Goal: Task Accomplishment & Management: Complete application form

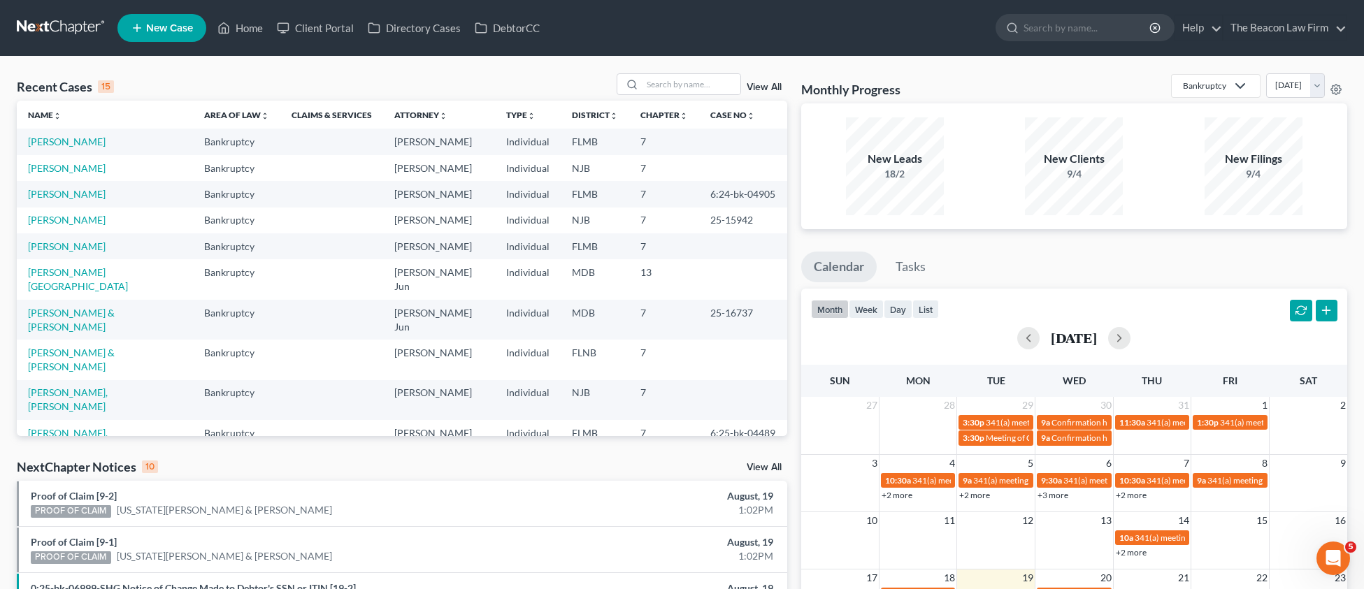
click at [183, 31] on span "New Case" at bounding box center [169, 28] width 47 height 10
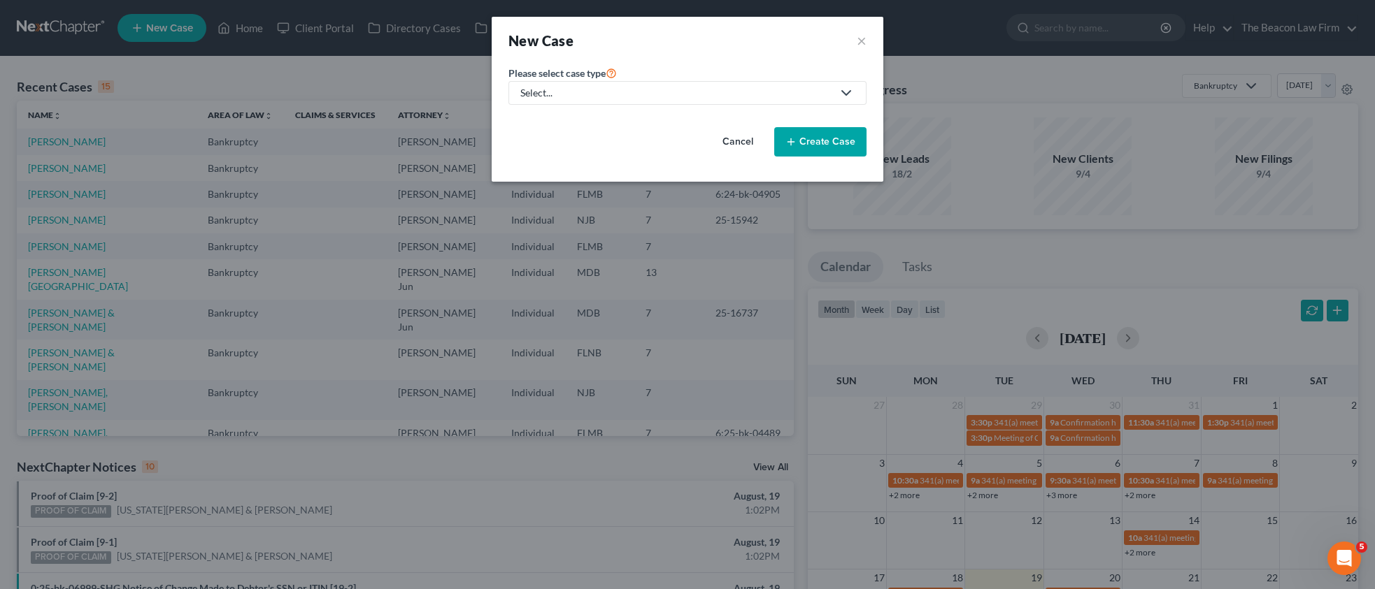
click at [569, 99] on div "Select..." at bounding box center [676, 93] width 312 height 14
click at [568, 124] on div "Bankruptcy" at bounding box center [547, 121] width 50 height 14
select select "15"
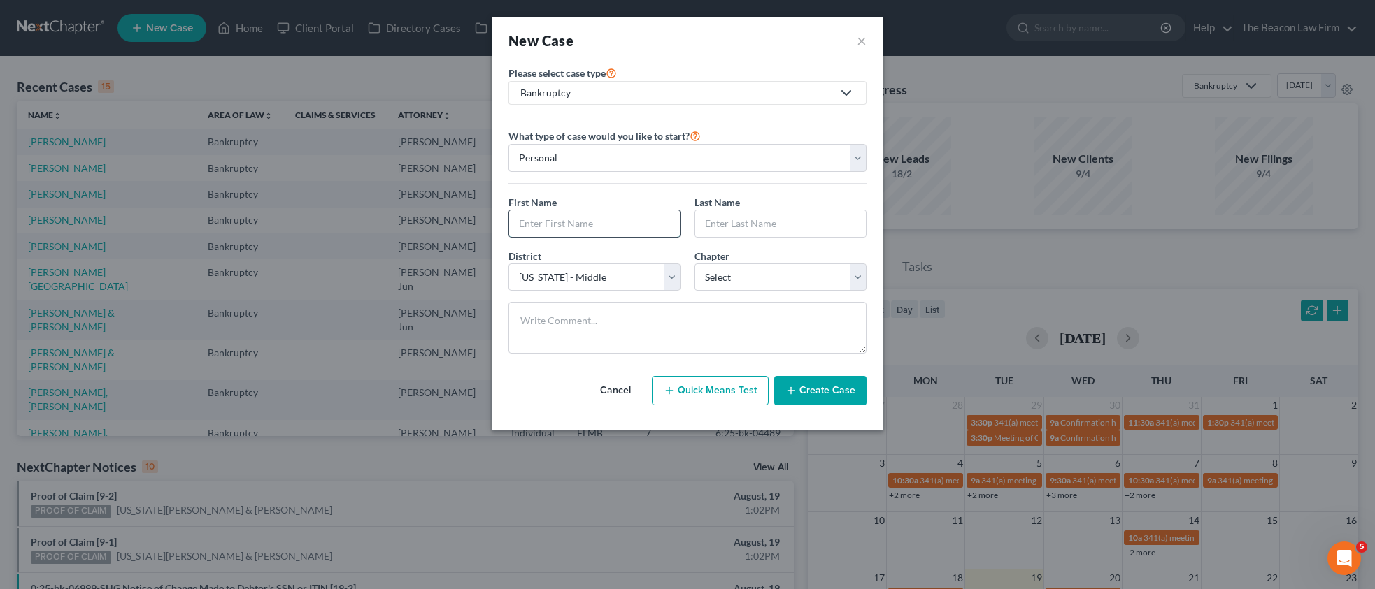
drag, startPoint x: 552, startPoint y: 227, endPoint x: 638, endPoint y: 224, distance: 86.0
paste input "Ropon"
type input "Ropon"
paste input "Ropon"
type input "Ropon"
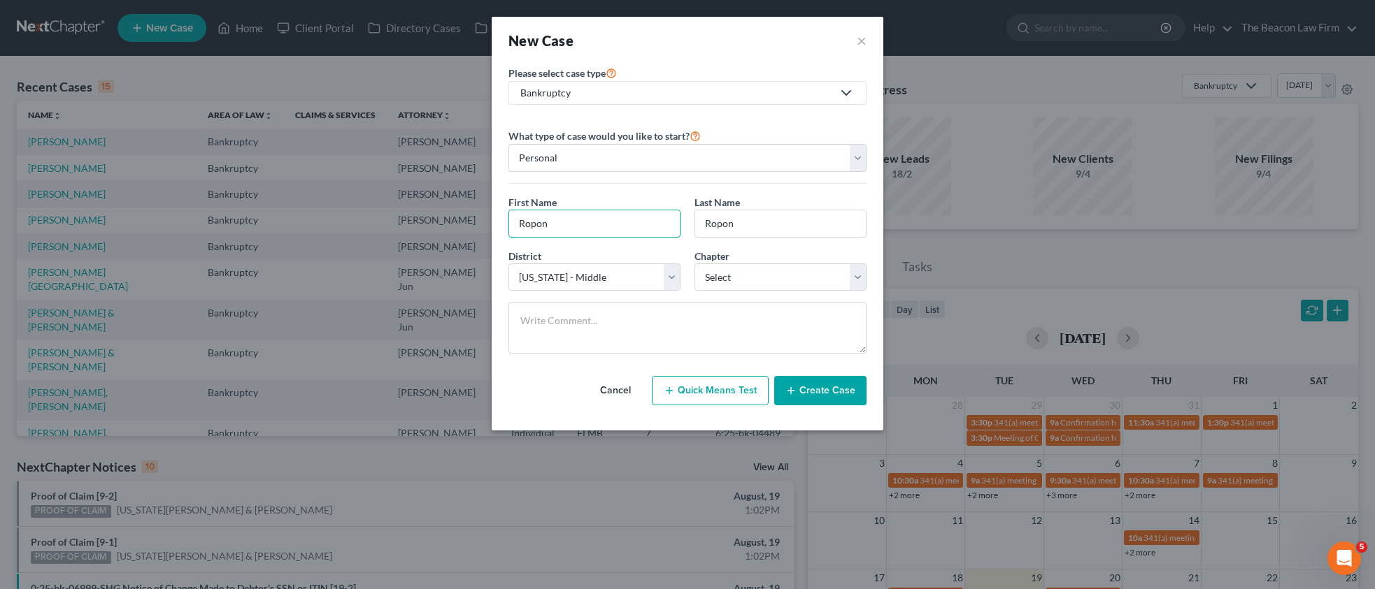
drag, startPoint x: 541, startPoint y: 227, endPoint x: 536, endPoint y: 240, distance: 14.4
click at [457, 221] on div "New Case × Please select case type * Bankruptcy Bankruptcy Other What type of c…" at bounding box center [687, 294] width 1375 height 589
paste input "ichard"
type input "[PERSON_NAME]"
select select "69"
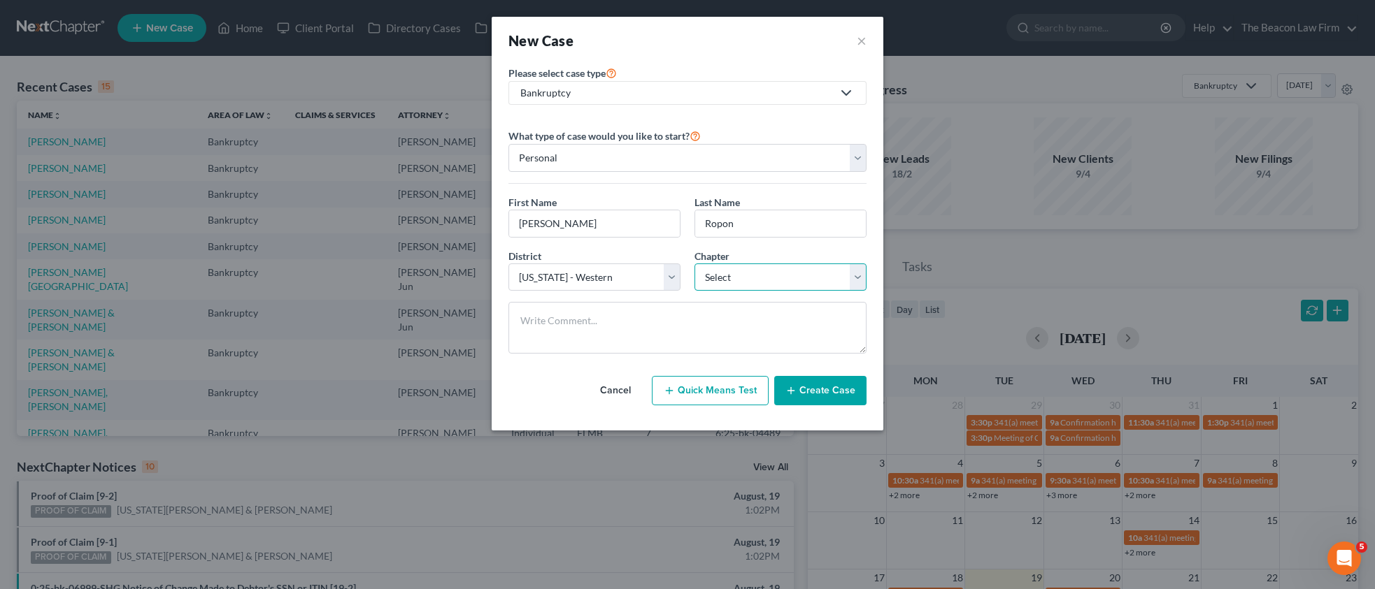
select select "0"
click at [798, 389] on button "Create Case" at bounding box center [820, 390] width 92 height 29
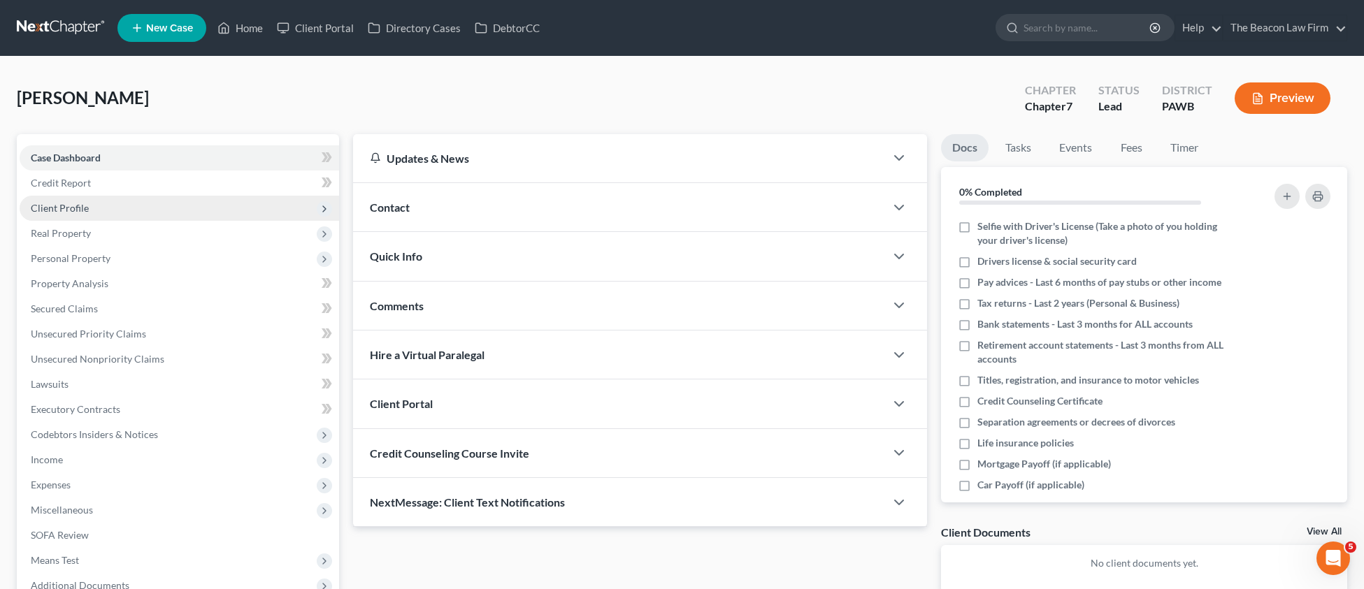
click at [67, 213] on span "Client Profile" at bounding box center [60, 208] width 58 height 12
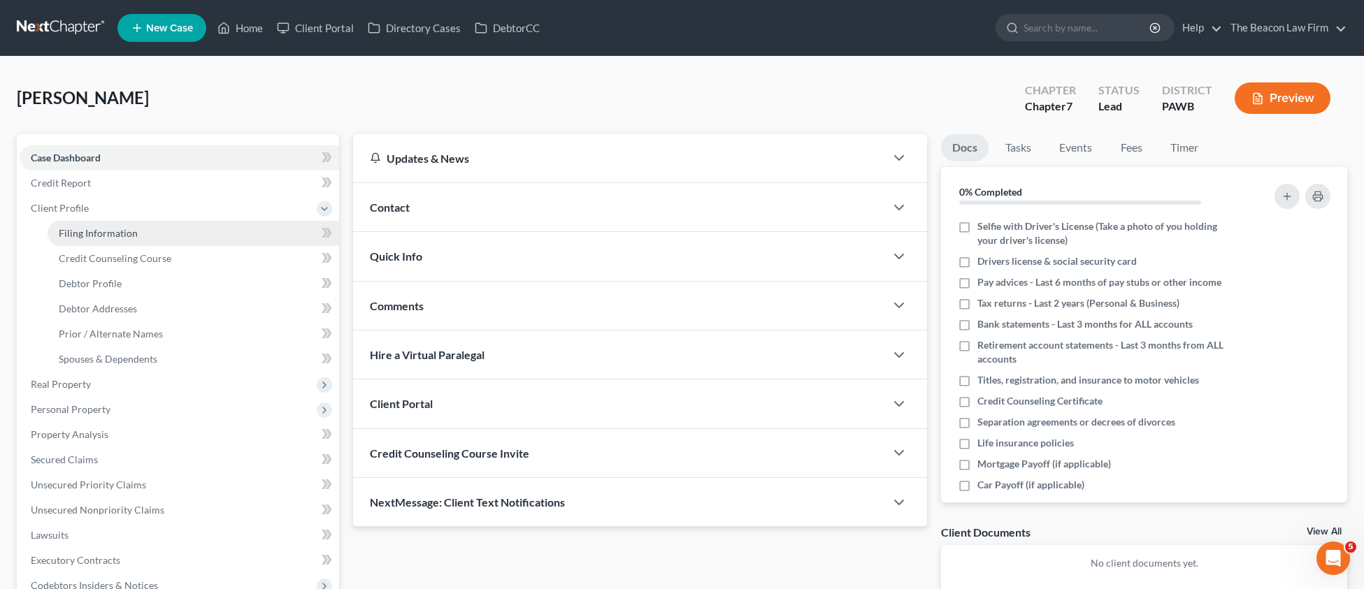
click at [99, 231] on span "Filing Information" at bounding box center [98, 233] width 79 height 12
select select "1"
select select "0"
select select "69"
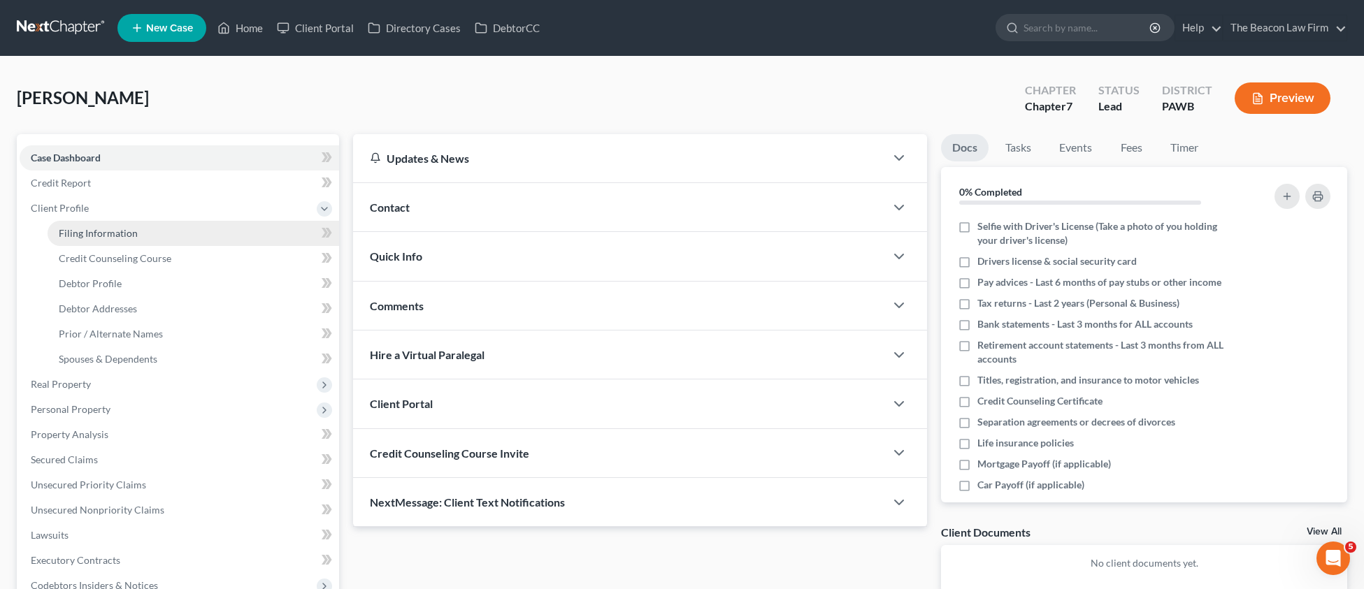
select select "39"
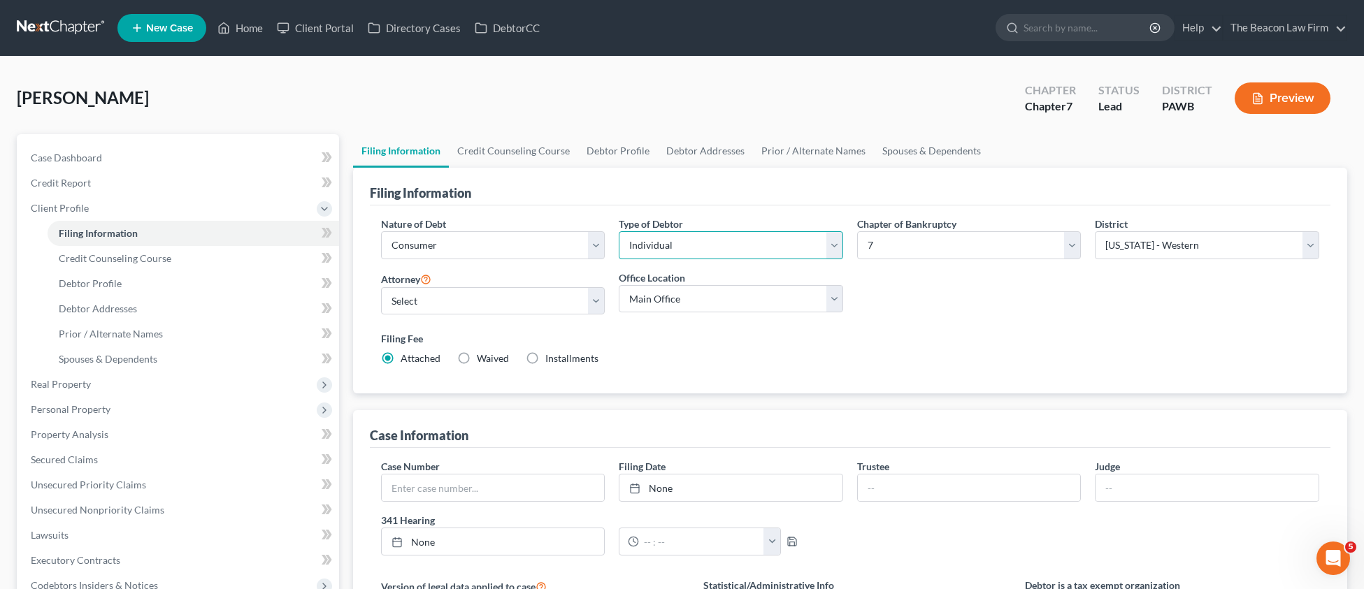
select select "1"
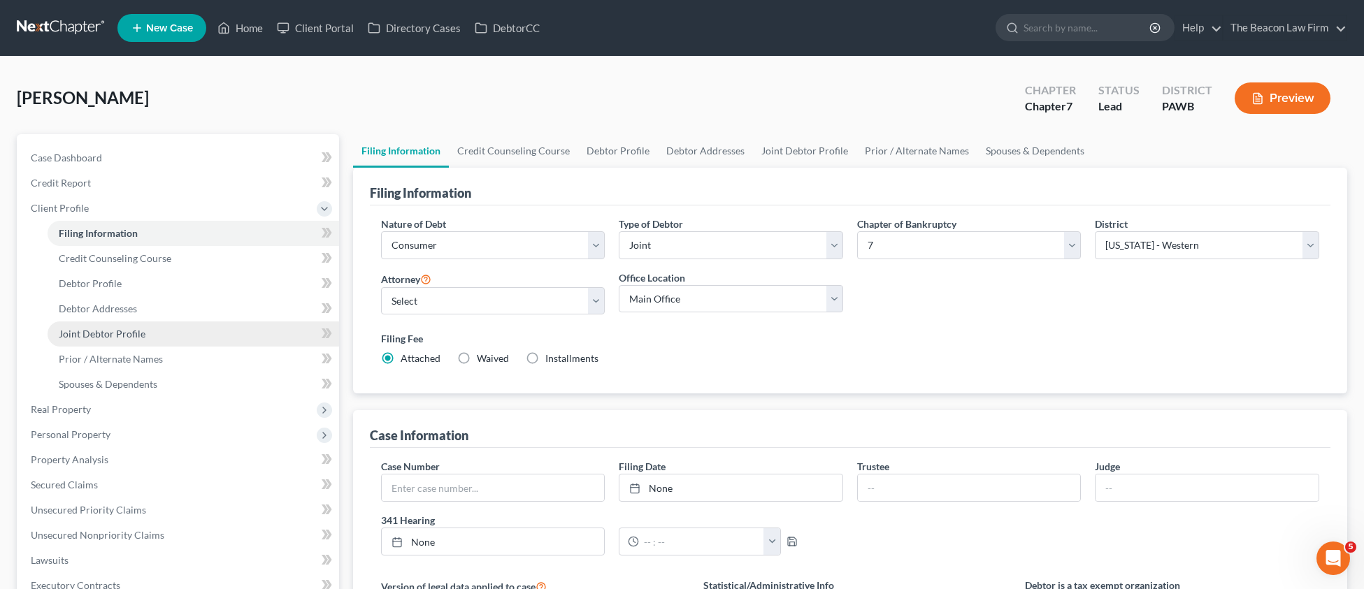
click at [135, 330] on span "Joint Debtor Profile" at bounding box center [102, 334] width 87 height 12
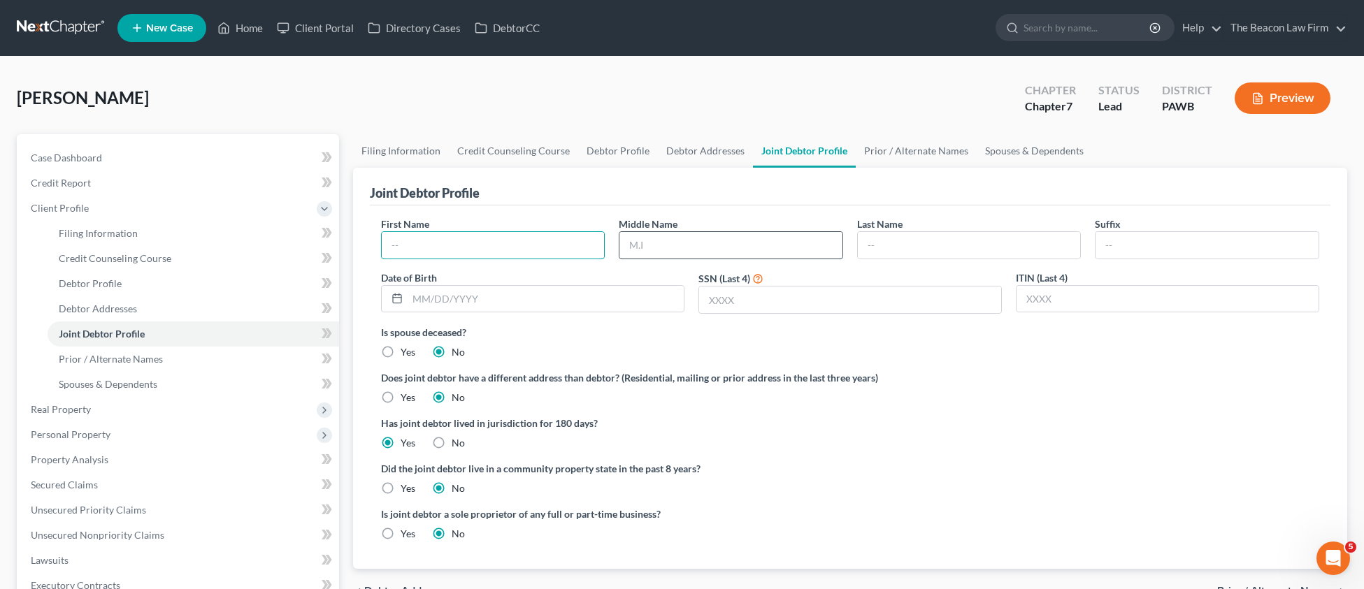
paste input "[GEOGRAPHIC_DATA]"
drag, startPoint x: 445, startPoint y: 246, endPoint x: 287, endPoint y: 231, distance: 158.1
click at [286, 232] on div "Petition Navigation Case Dashboard Payments Invoices Payments Payments Credit R…" at bounding box center [682, 500] width 1345 height 732
paste input "[PERSON_NAME]"
type input "[PERSON_NAME]"
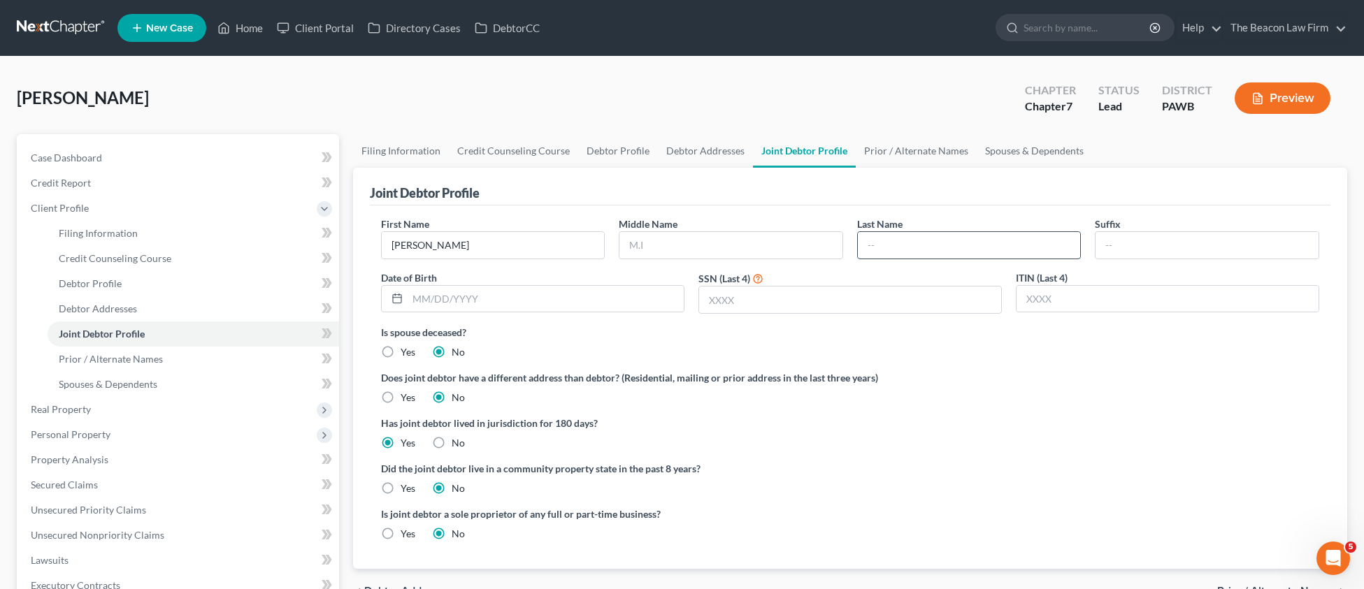
paste input "[PERSON_NAME]"
drag, startPoint x: 898, startPoint y: 245, endPoint x: 769, endPoint y: 239, distance: 128.8
click at [769, 243] on div "First Name [PERSON_NAME] Middle Name Last Name [PERSON_NAME] Suffix Date of Bir…" at bounding box center [850, 271] width 952 height 108
type input "Ropon"
drag, startPoint x: 510, startPoint y: 250, endPoint x: 424, endPoint y: 249, distance: 86.0
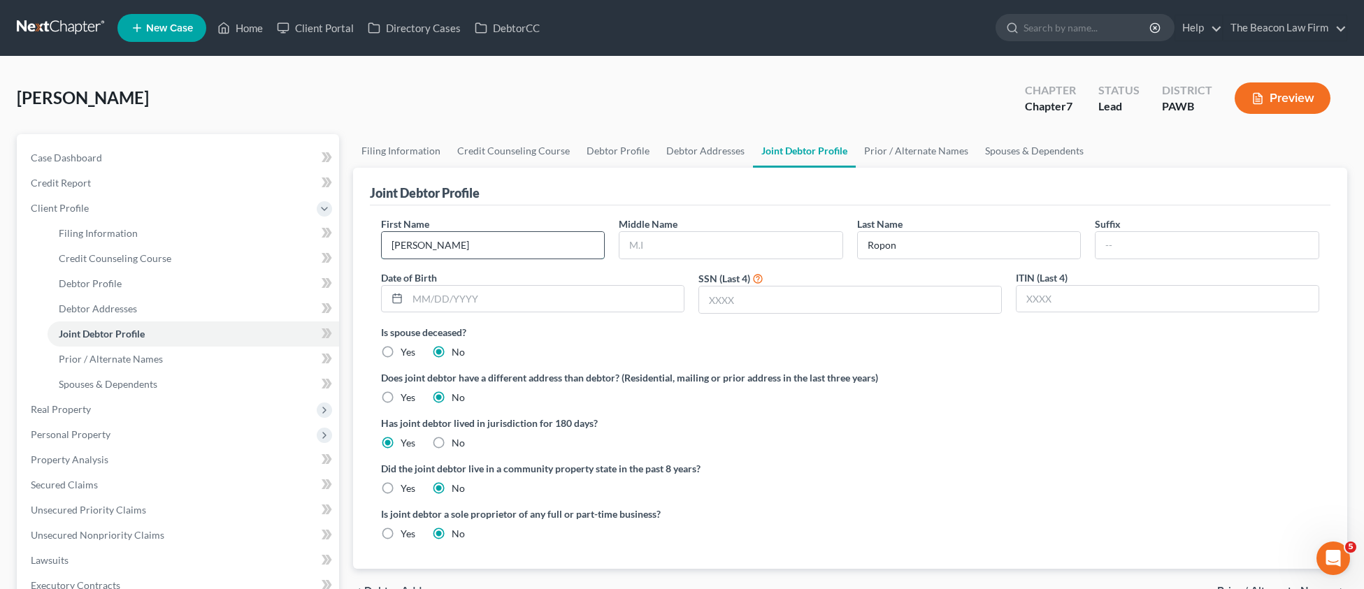
click at [424, 249] on input "[PERSON_NAME]" at bounding box center [493, 245] width 223 height 27
type input "Lainee"
click at [83, 154] on span "Case Dashboard" at bounding box center [66, 158] width 71 height 12
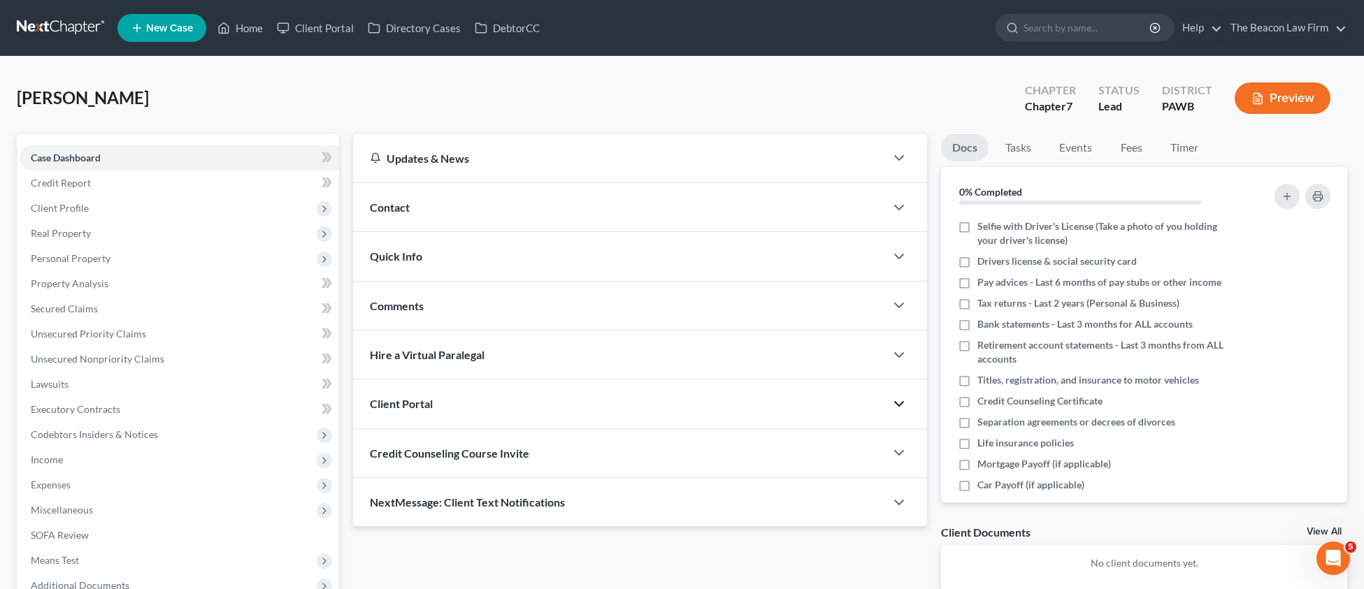
click at [894, 401] on icon "button" at bounding box center [899, 404] width 17 height 17
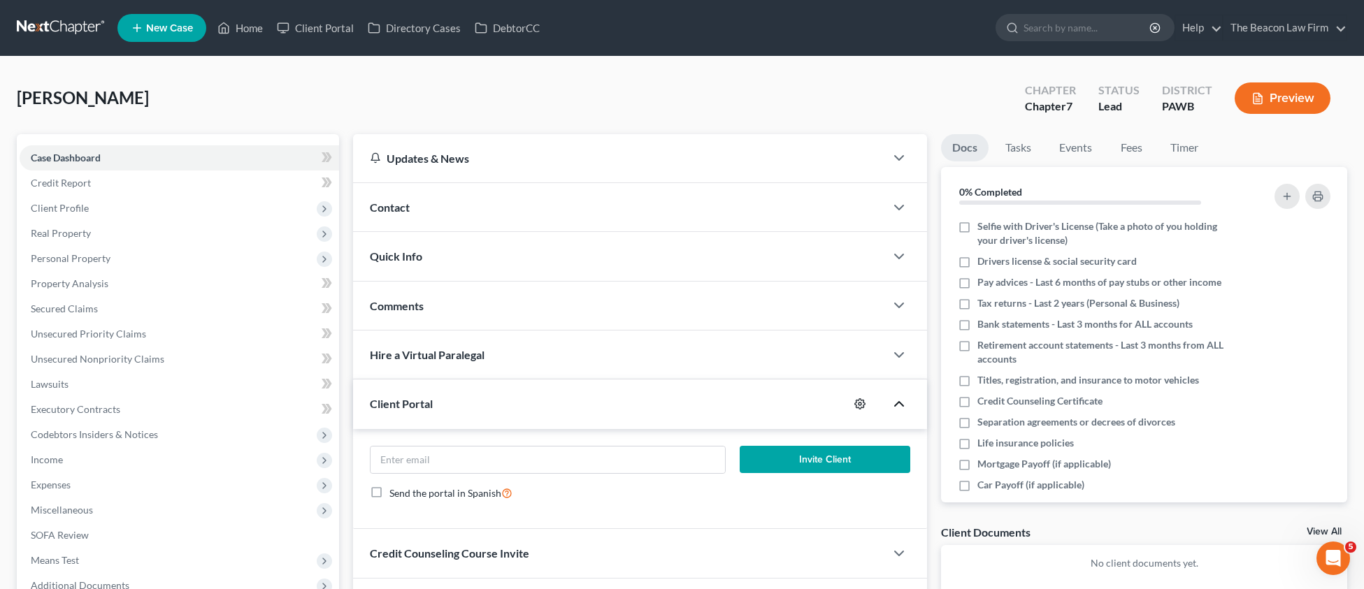
click at [860, 401] on icon "button" at bounding box center [859, 404] width 11 height 11
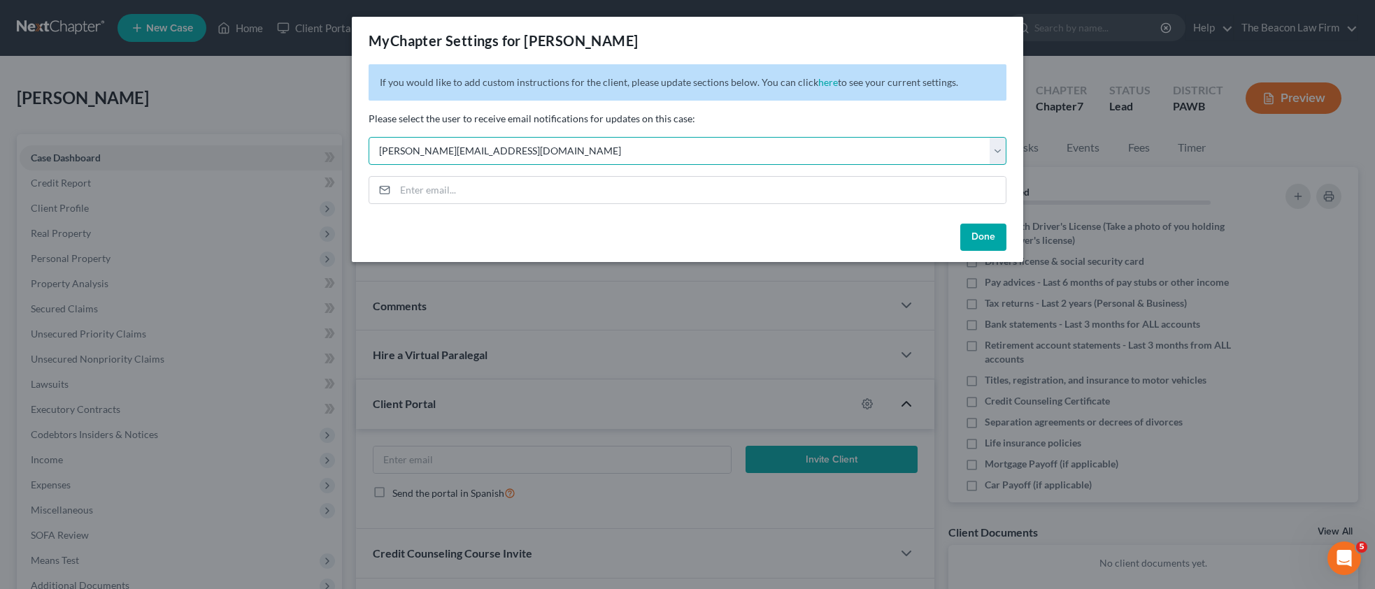
select select "0"
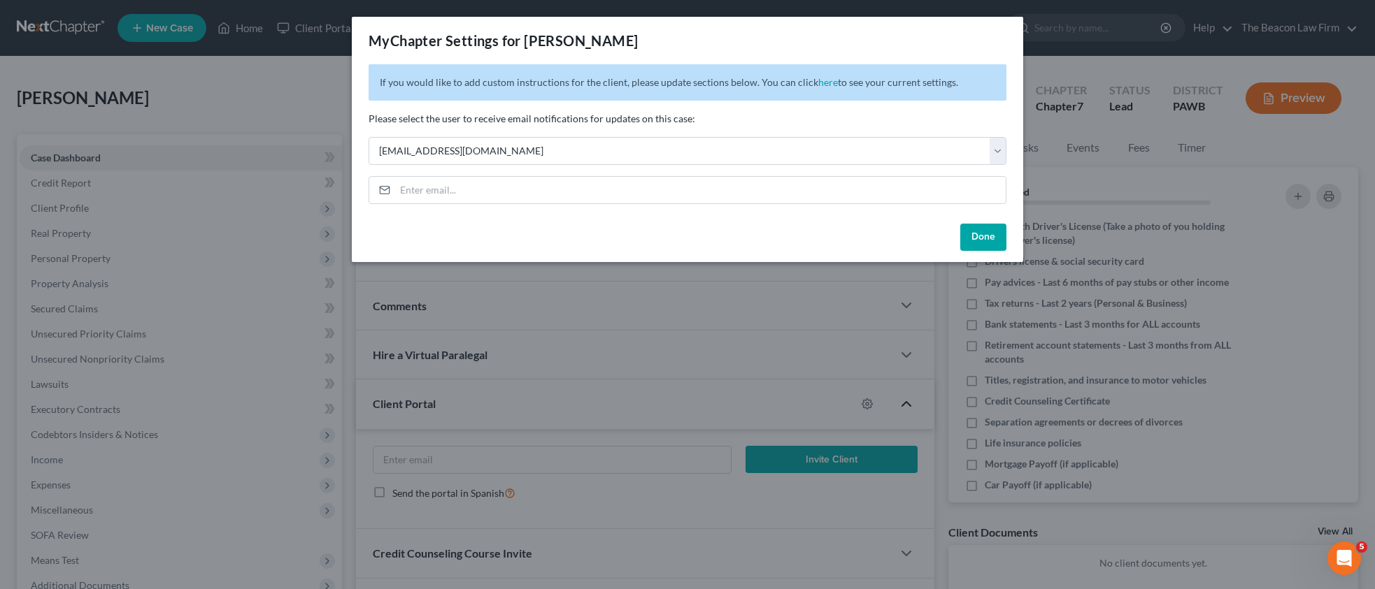
click at [981, 239] on button "Done" at bounding box center [983, 238] width 46 height 28
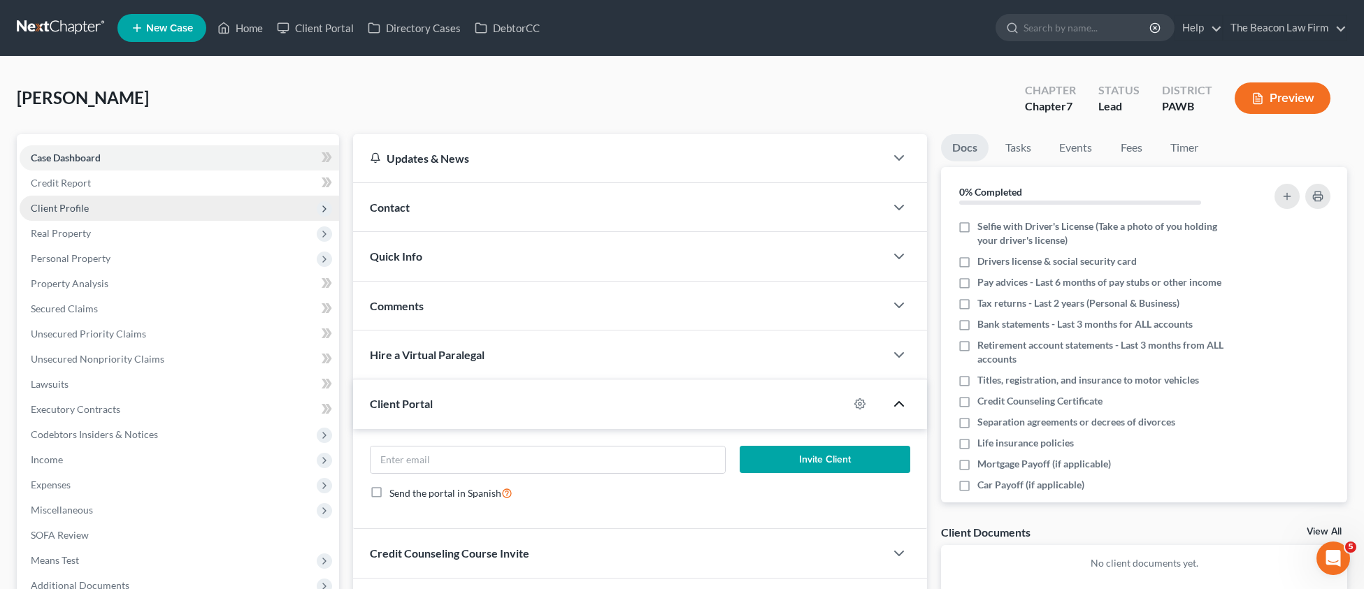
click at [38, 204] on span "Client Profile" at bounding box center [60, 208] width 58 height 12
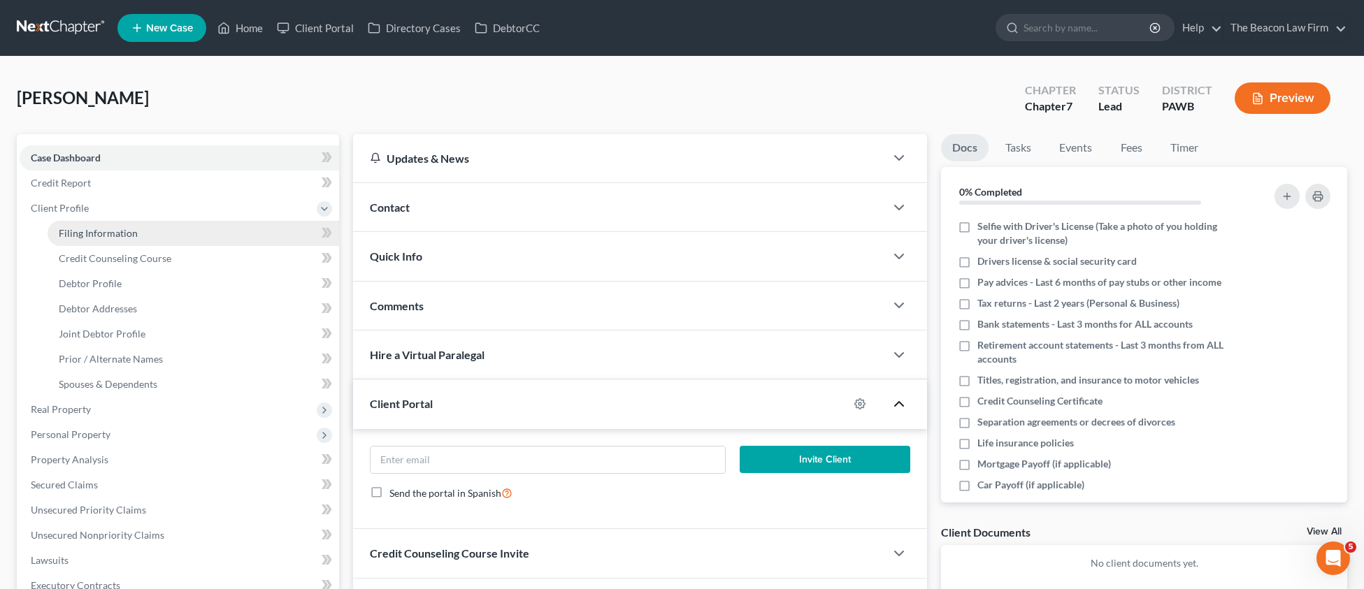
click at [85, 230] on span "Filing Information" at bounding box center [98, 233] width 79 height 12
select select "1"
select select "0"
select select "69"
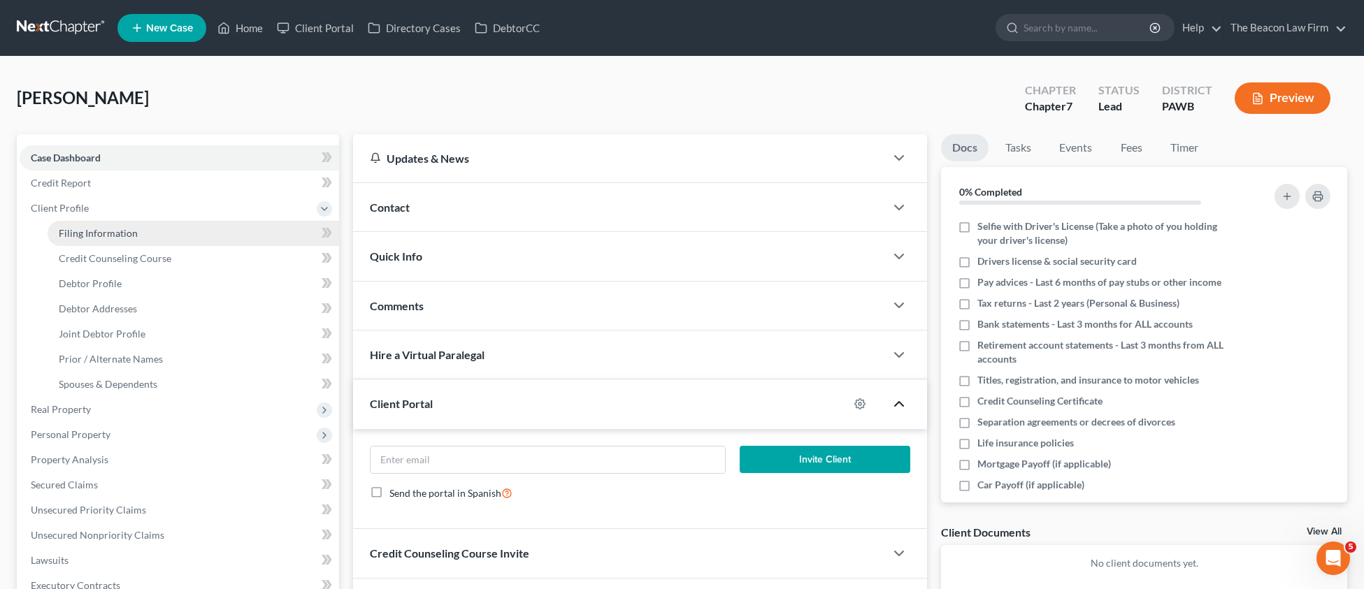
select select "39"
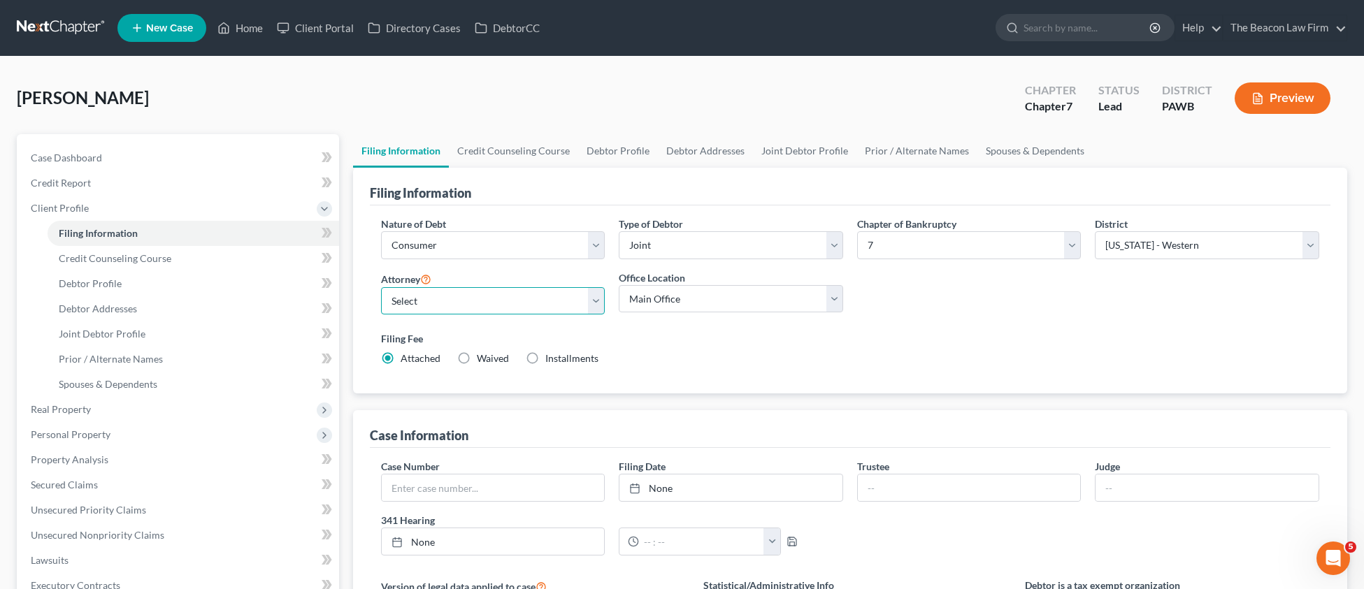
select select "2"
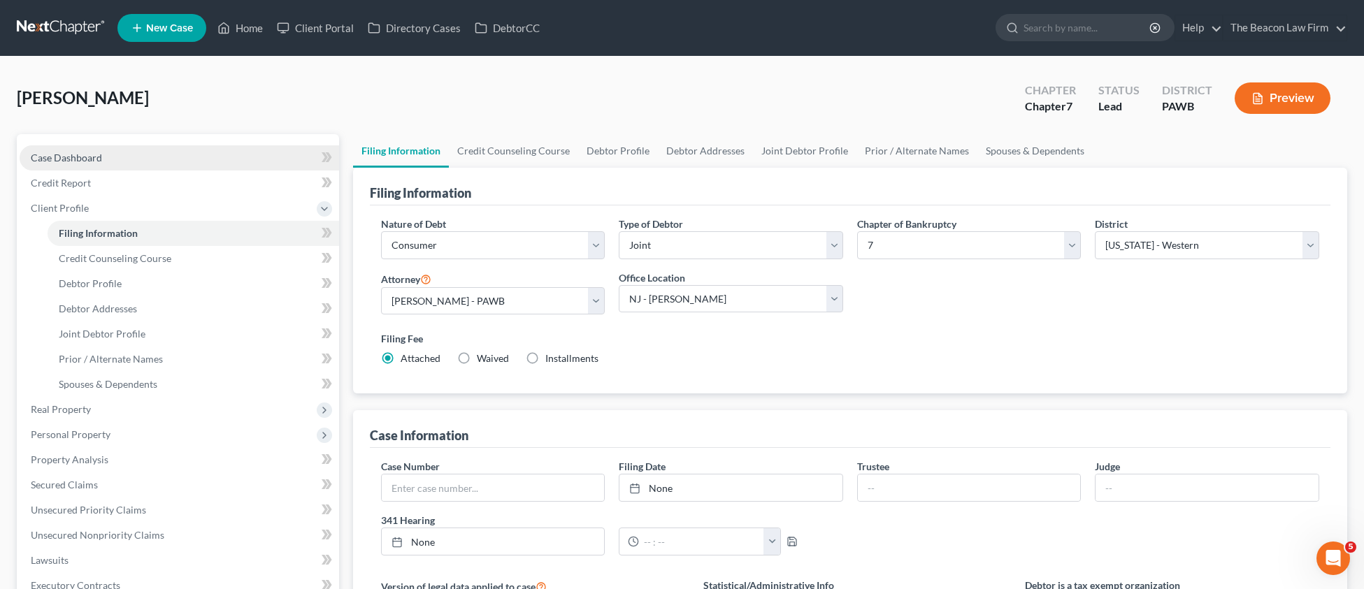
click at [77, 166] on link "Case Dashboard" at bounding box center [180, 157] width 320 height 25
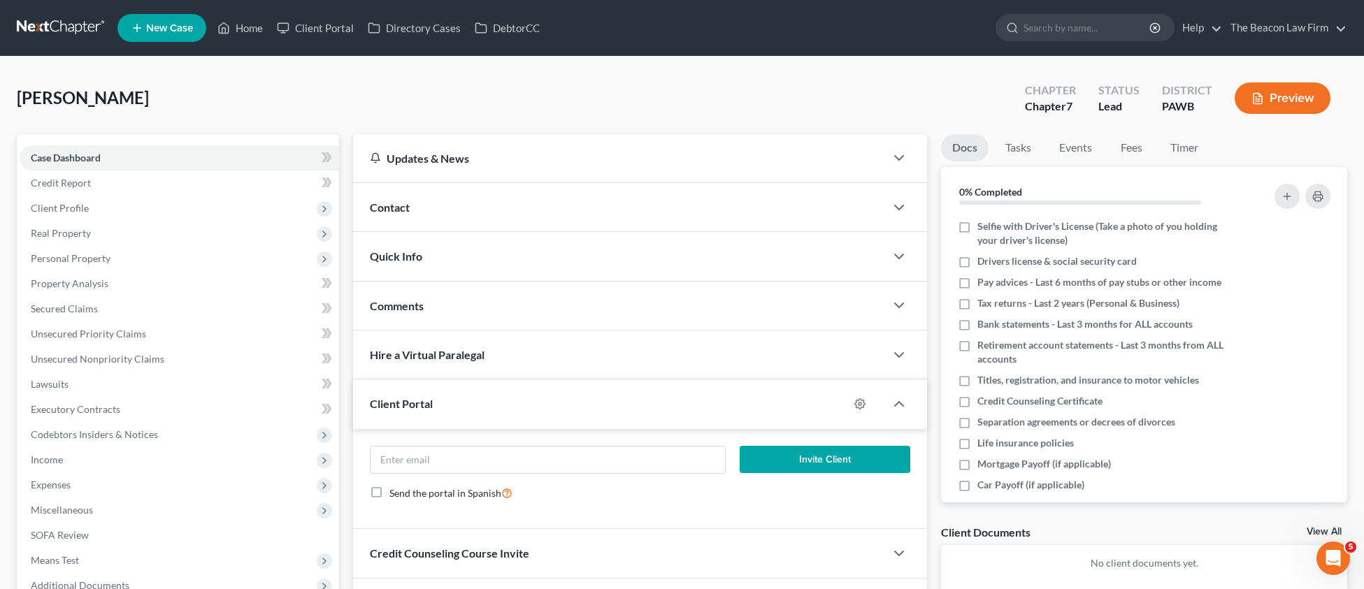
scroll to position [154, 0]
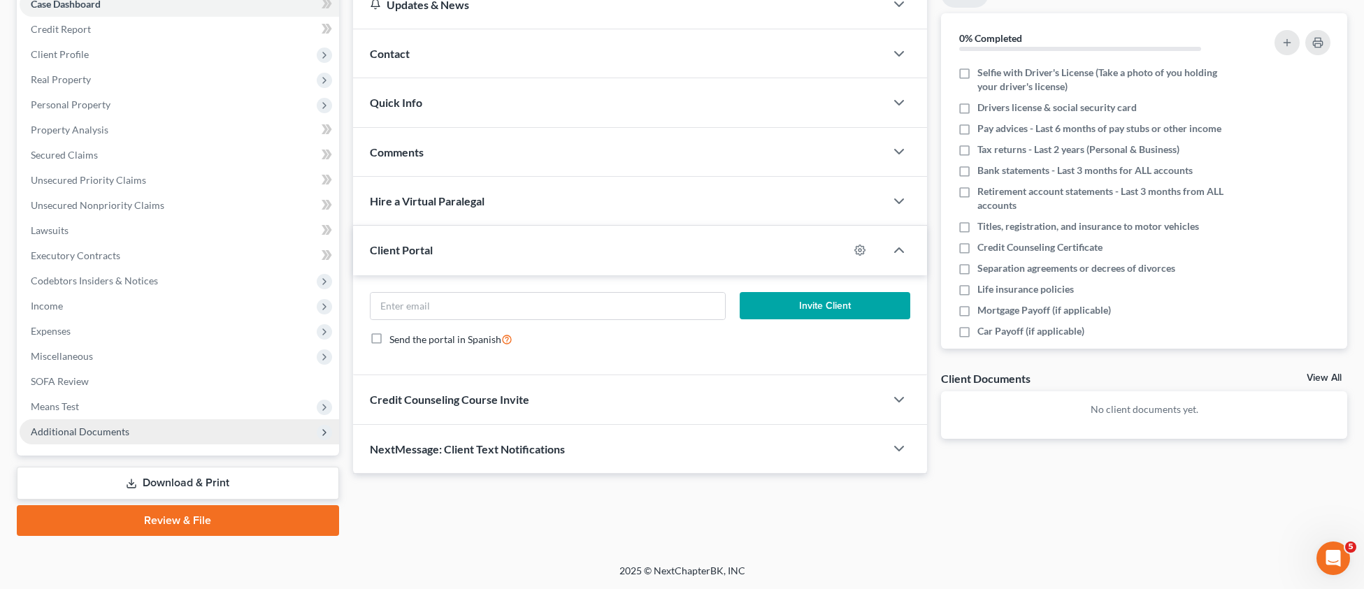
click at [43, 436] on span "Additional Documents" at bounding box center [80, 432] width 99 height 12
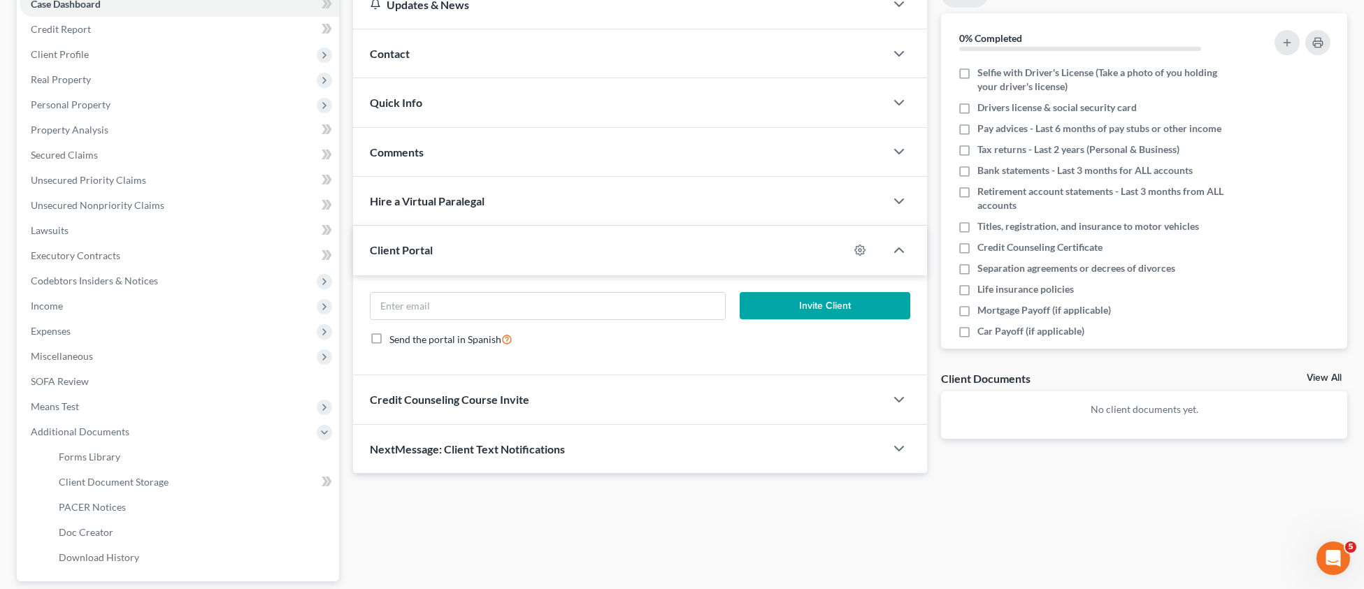
drag, startPoint x: 103, startPoint y: 476, endPoint x: 866, endPoint y: 276, distance: 787.9
click at [107, 473] on link "Client Document Storage" at bounding box center [194, 482] width 292 height 25
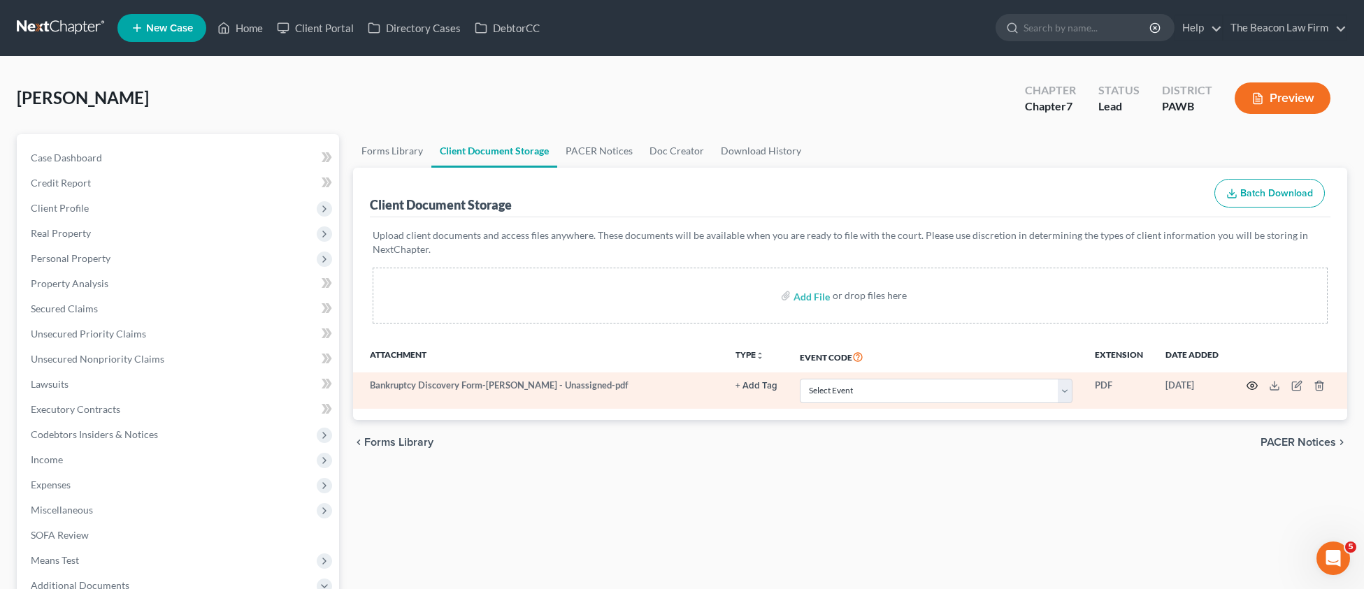
click at [1254, 387] on icon "button" at bounding box center [1252, 385] width 11 height 11
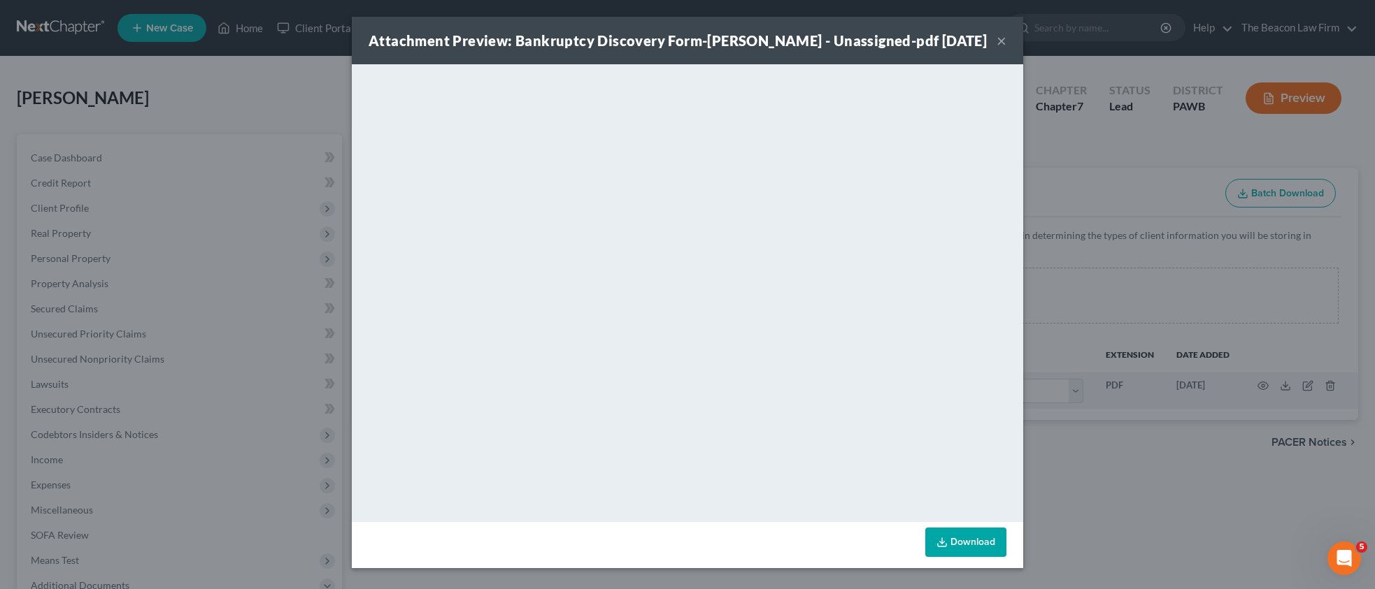
click at [1005, 39] on button "×" at bounding box center [1001, 40] width 10 height 17
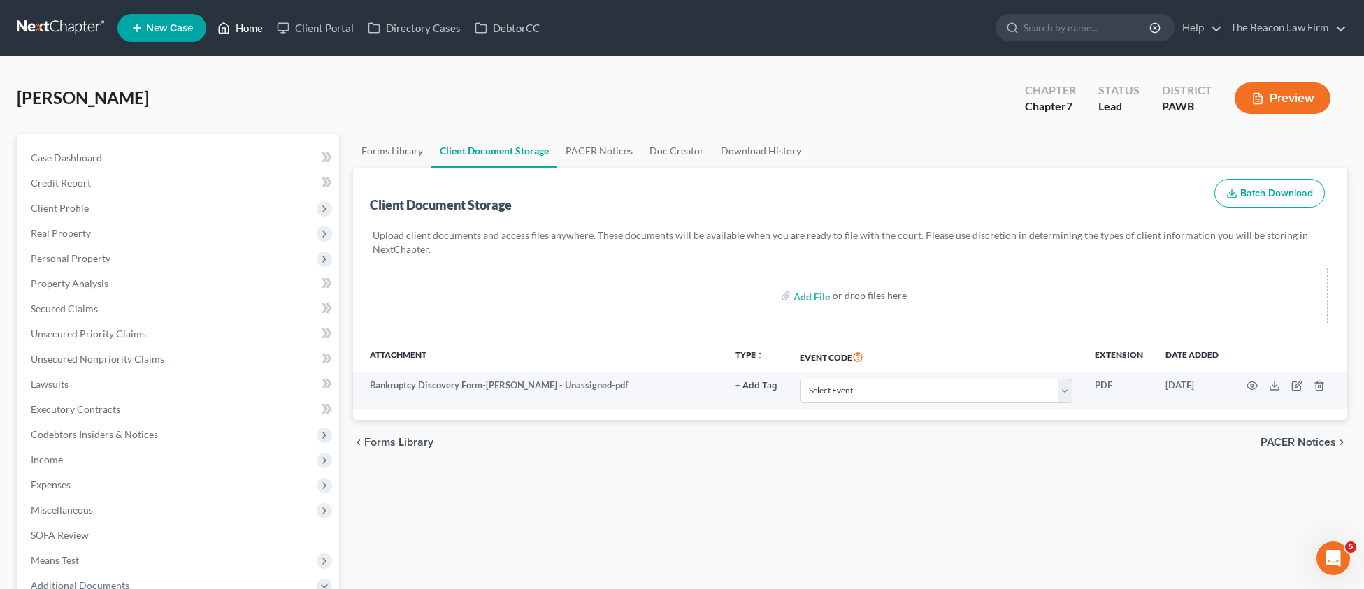
click at [252, 32] on link "Home" at bounding box center [239, 27] width 59 height 25
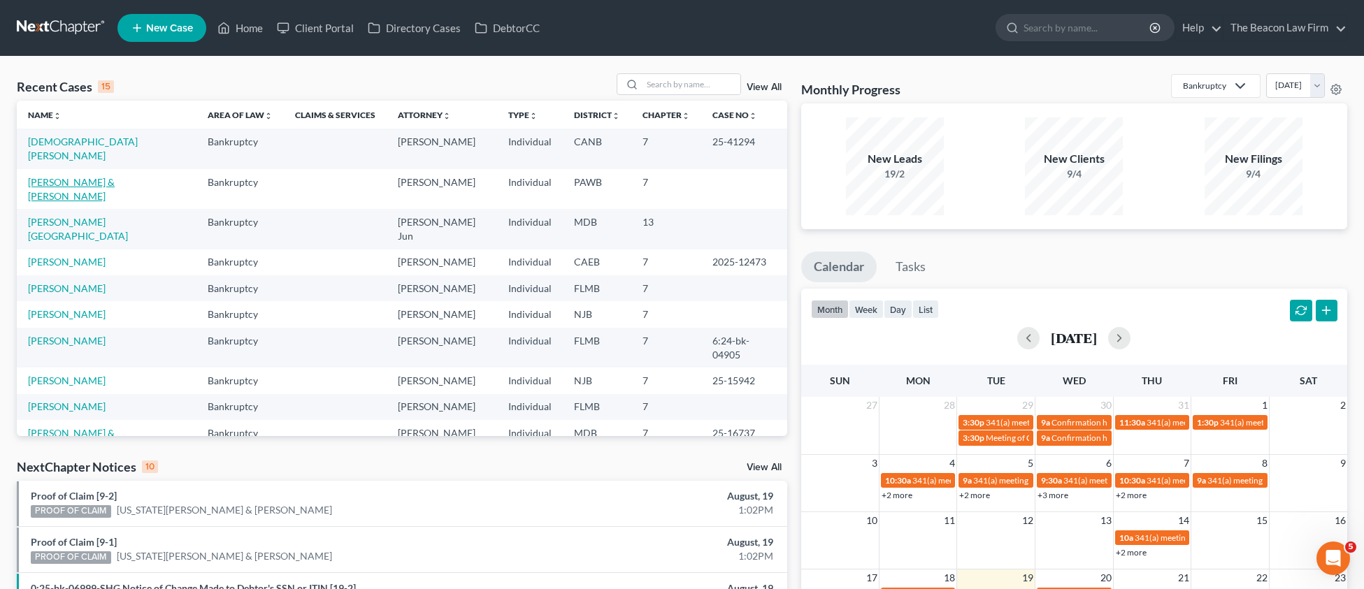
click at [88, 176] on link "[PERSON_NAME] & [PERSON_NAME]" at bounding box center [71, 189] width 87 height 26
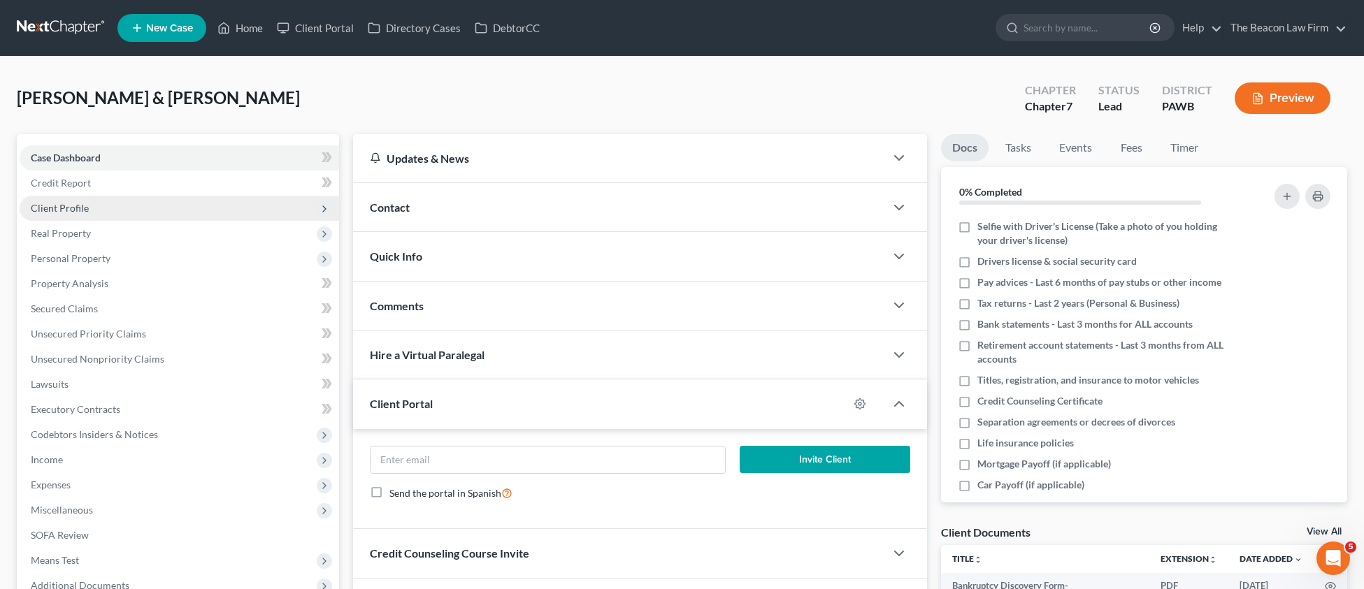
click at [68, 210] on span "Client Profile" at bounding box center [60, 208] width 58 height 12
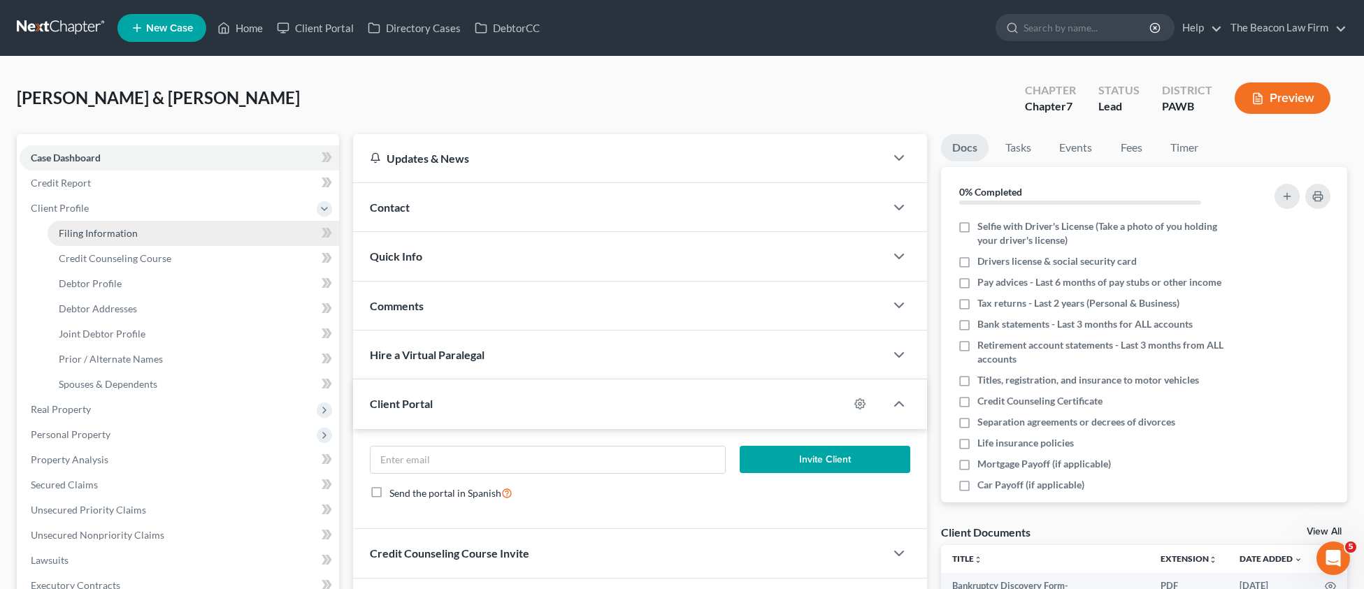
click at [75, 235] on span "Filing Information" at bounding box center [98, 233] width 79 height 12
select select "1"
select select "0"
select select "69"
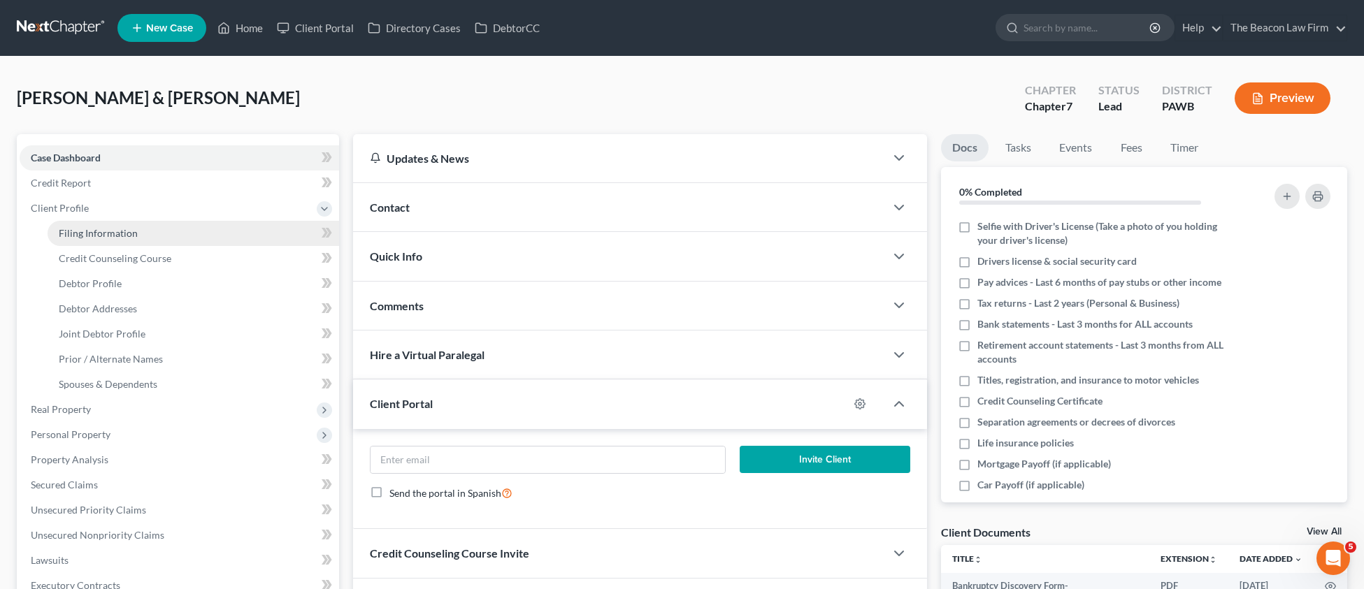
select select "2"
select select "39"
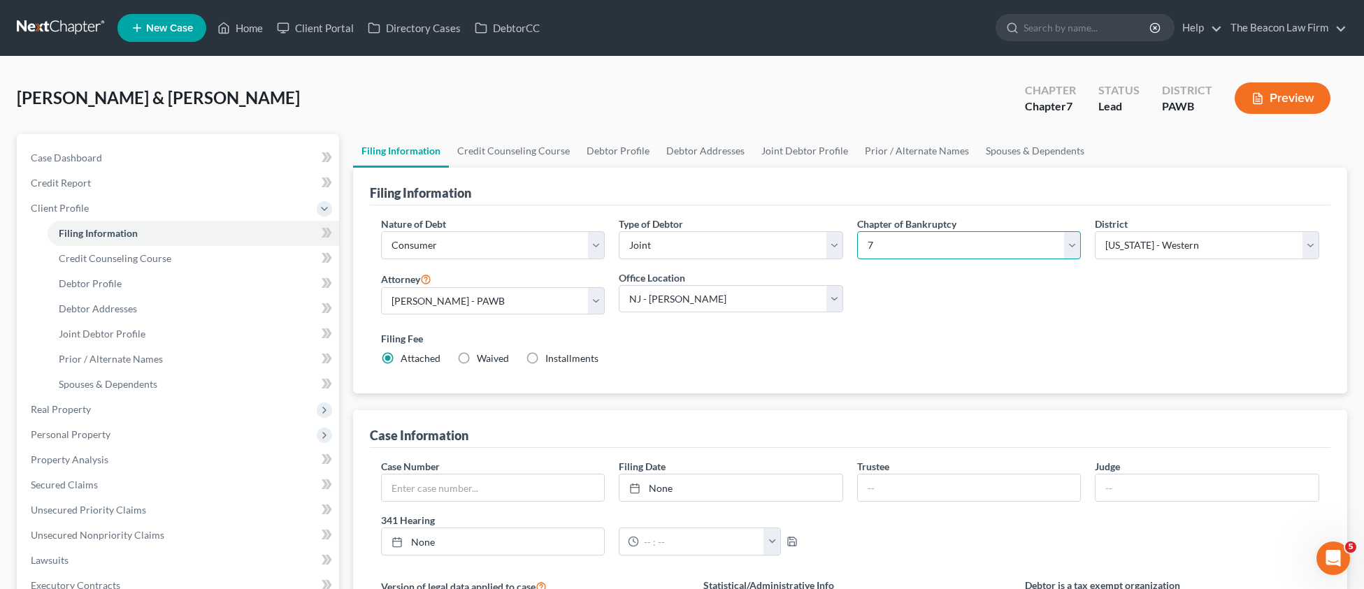
select select "3"
click at [243, 33] on link "Home" at bounding box center [239, 27] width 59 height 25
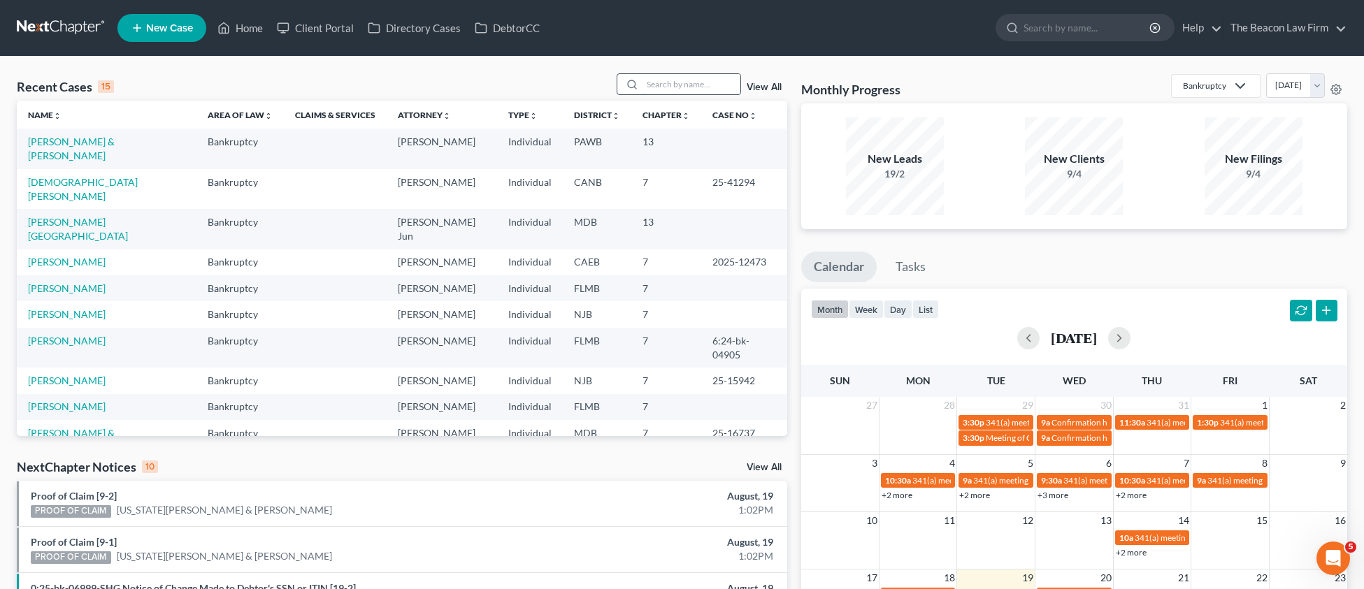
click at [668, 90] on input "search" at bounding box center [692, 84] width 98 height 20
paste input "Tahitia"
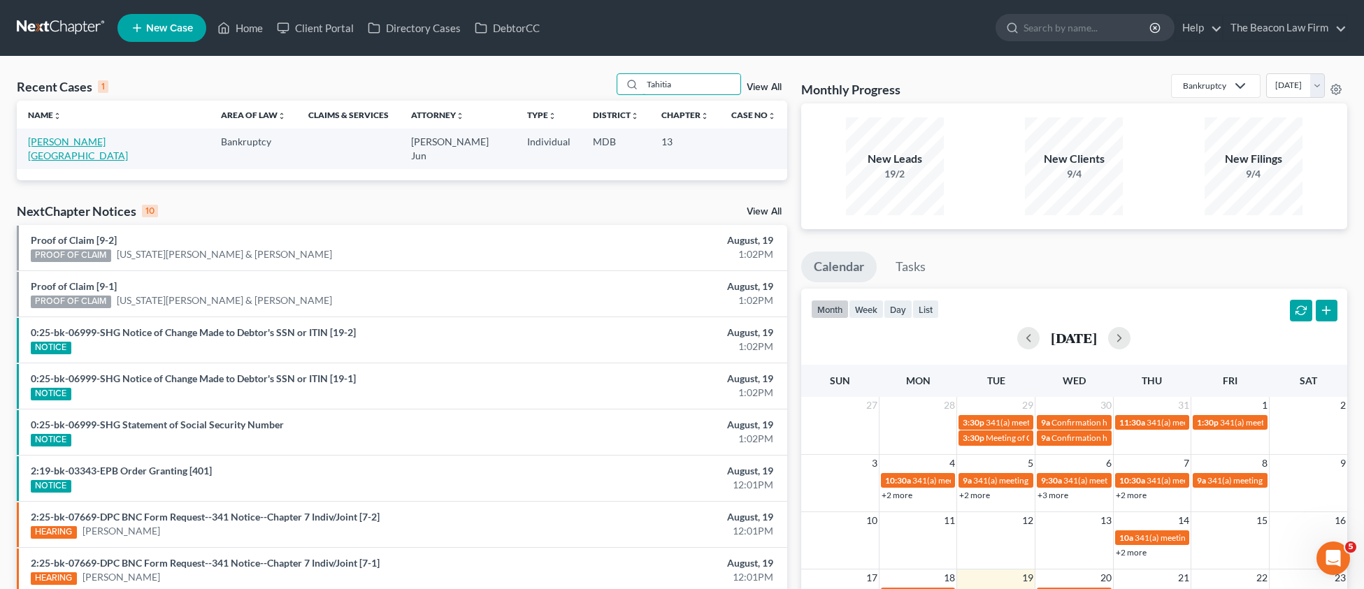
type input "Tahitia"
click at [81, 141] on link "[PERSON_NAME][GEOGRAPHIC_DATA]" at bounding box center [78, 149] width 100 height 26
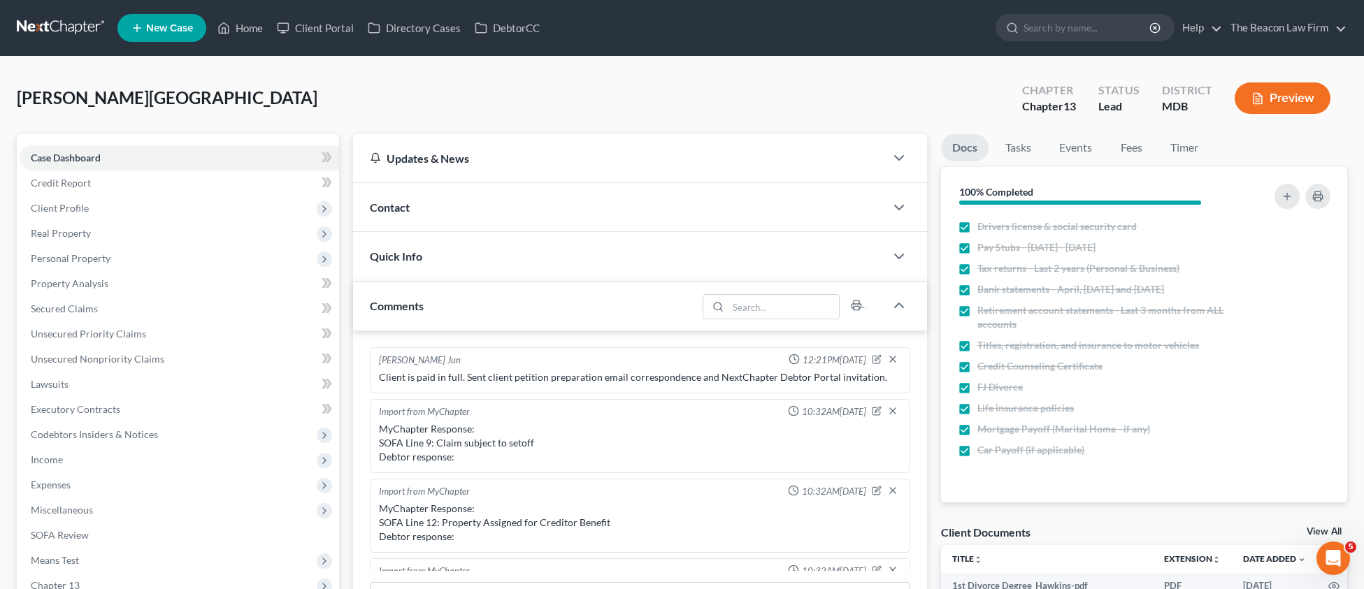
scroll to position [717, 0]
